Goal: Task Accomplishment & Management: Manage account settings

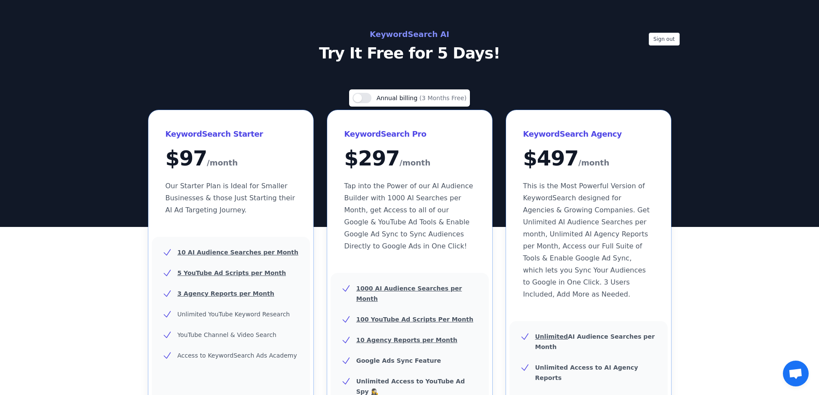
click at [392, 32] on h2 "KeywordSearch AI" at bounding box center [409, 35] width 385 height 14
click at [674, 45] on button "Sign out" at bounding box center [664, 39] width 31 height 13
